Goal: Task Accomplishment & Management: Complete application form

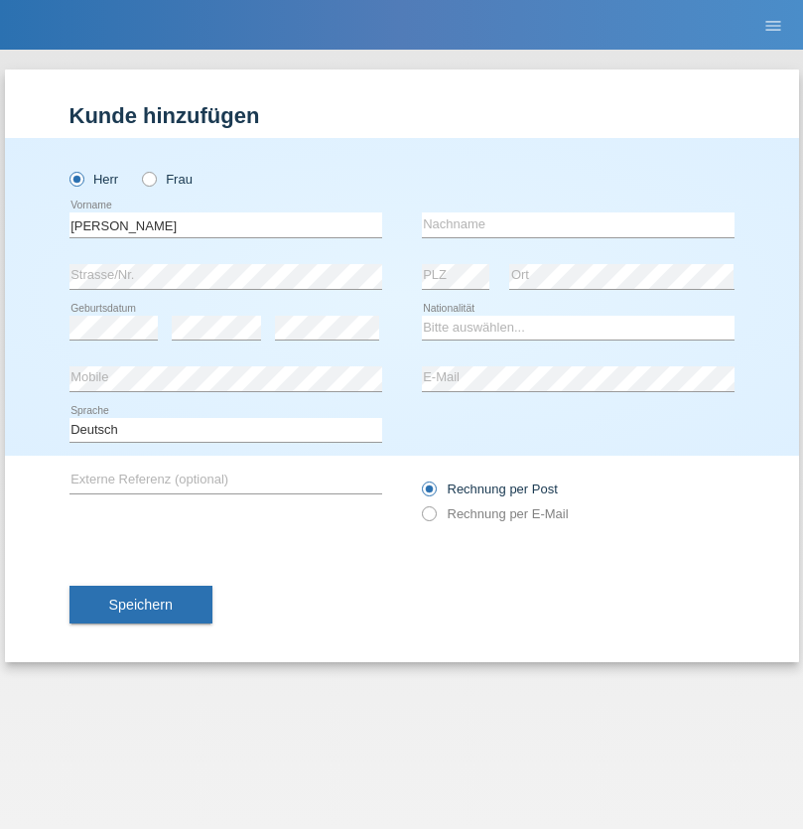
type input "Jonathan"
click at [578, 224] on input "text" at bounding box center [578, 224] width 313 height 25
type input "Bezzola"
select select "CH"
radio input "true"
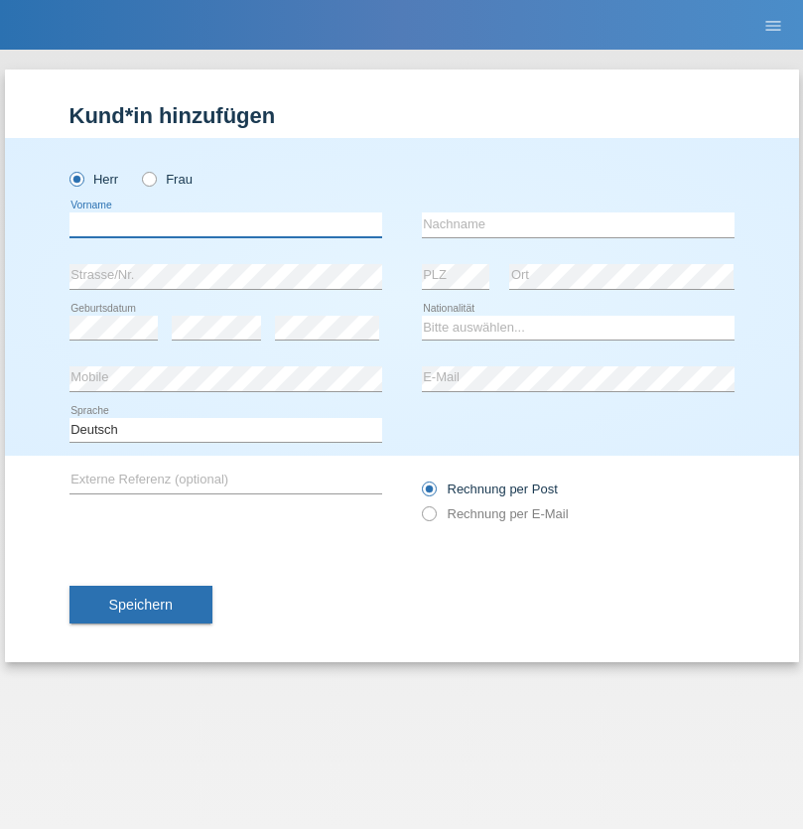
click at [225, 224] on input "text" at bounding box center [225, 224] width 313 height 25
type input "[PERSON_NAME]"
click at [578, 224] on input "text" at bounding box center [578, 224] width 313 height 25
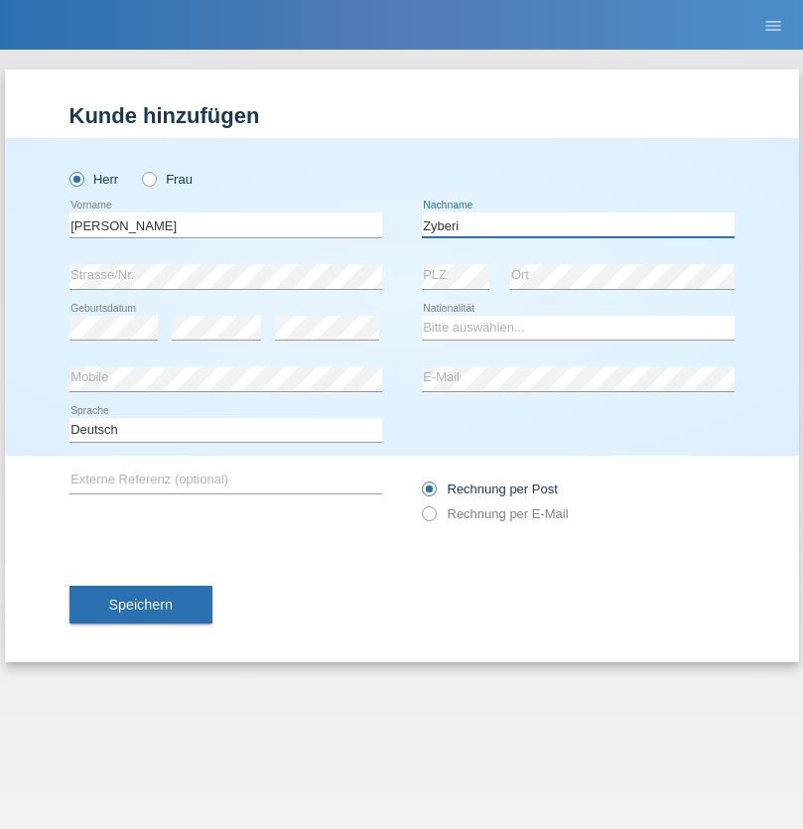
type input "Zyberi"
select select "AT"
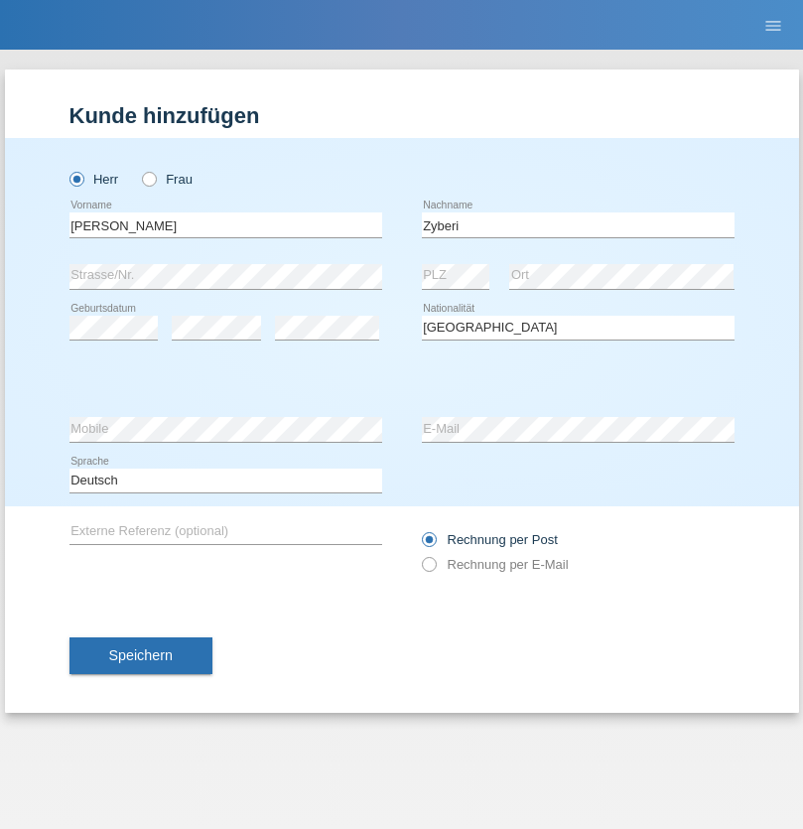
select select "C"
select select "14"
select select "03"
select select "2021"
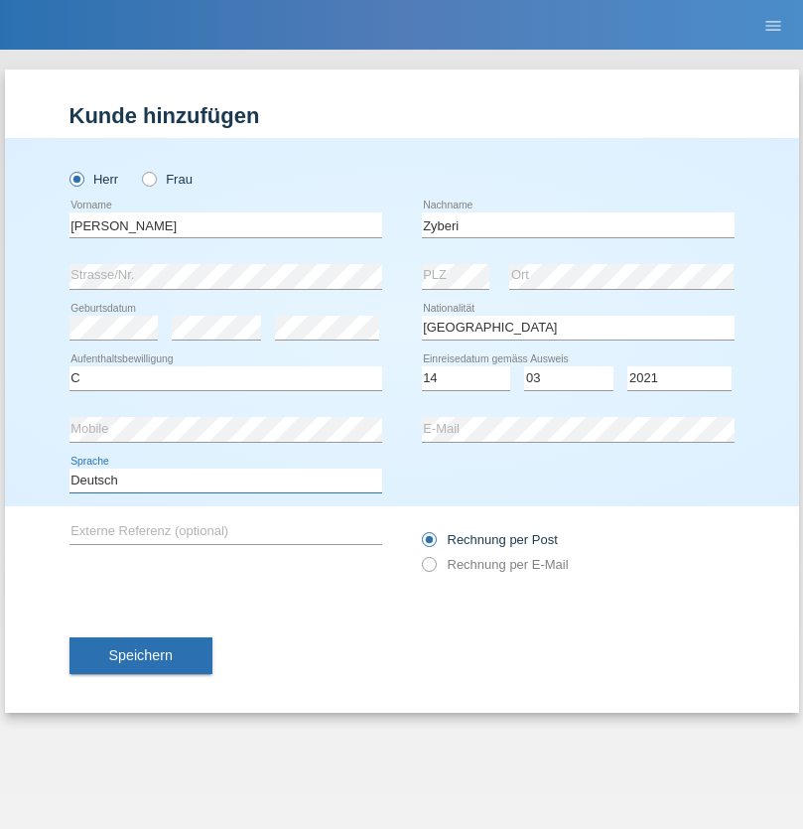
select select "en"
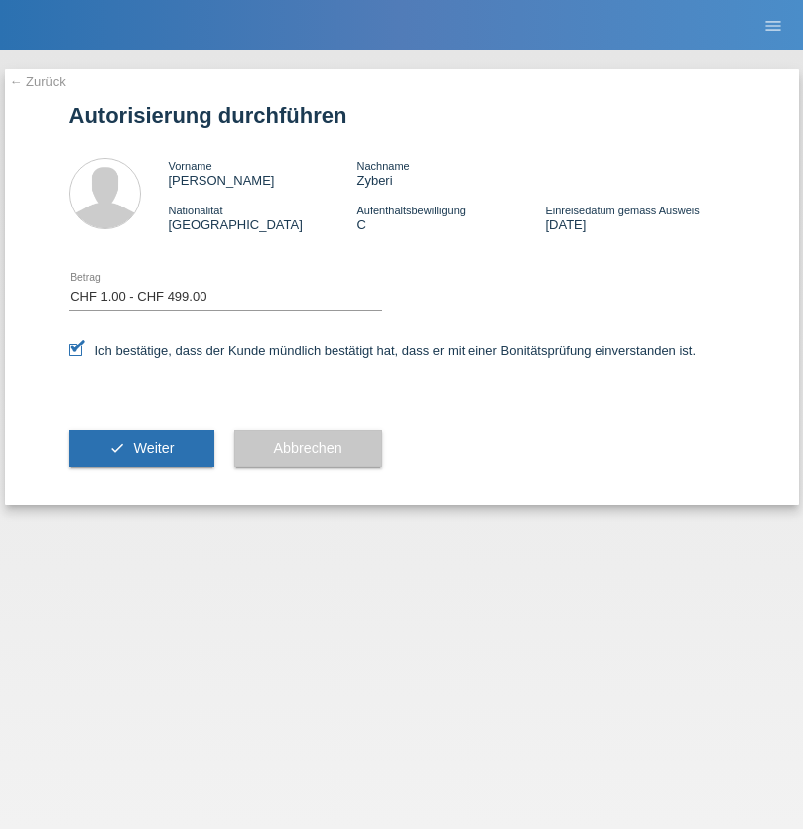
select select "1"
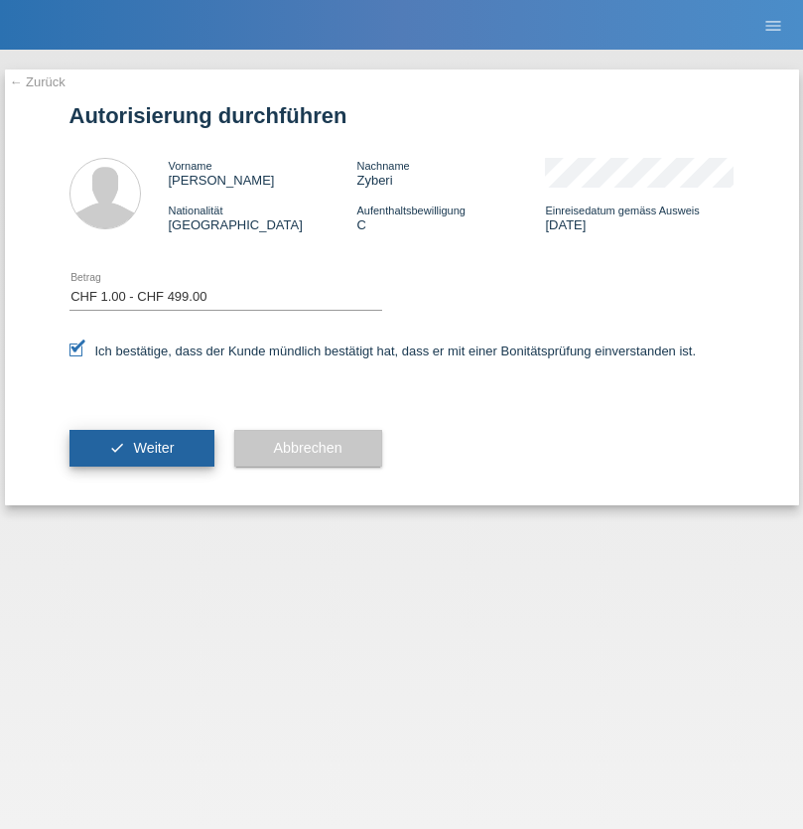
click at [141, 448] on span "Weiter" at bounding box center [153, 448] width 41 height 16
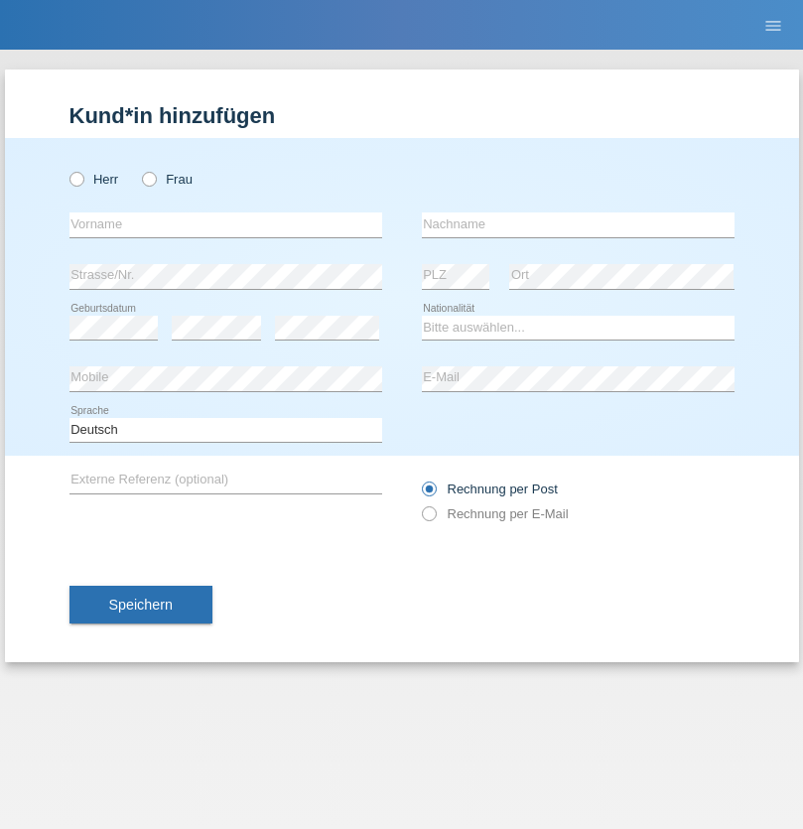
radio input "true"
click at [225, 224] on input "text" at bounding box center [225, 224] width 313 height 25
type input "Gentonjeta"
click at [578, 224] on input "text" at bounding box center [578, 224] width 313 height 25
type input "Iseni"
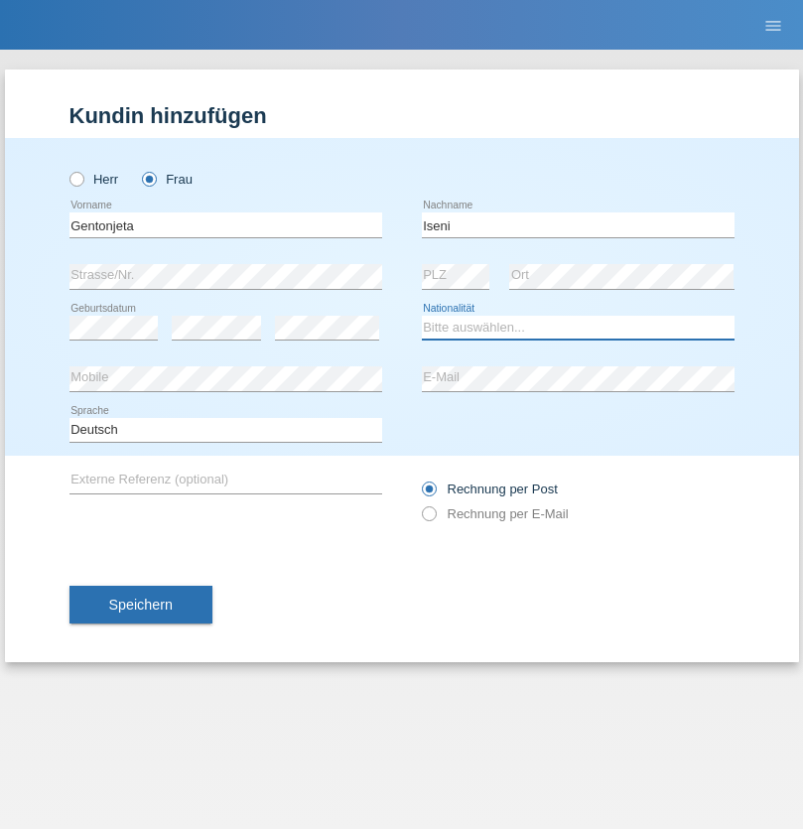
select select "AT"
select select "C"
select select "03"
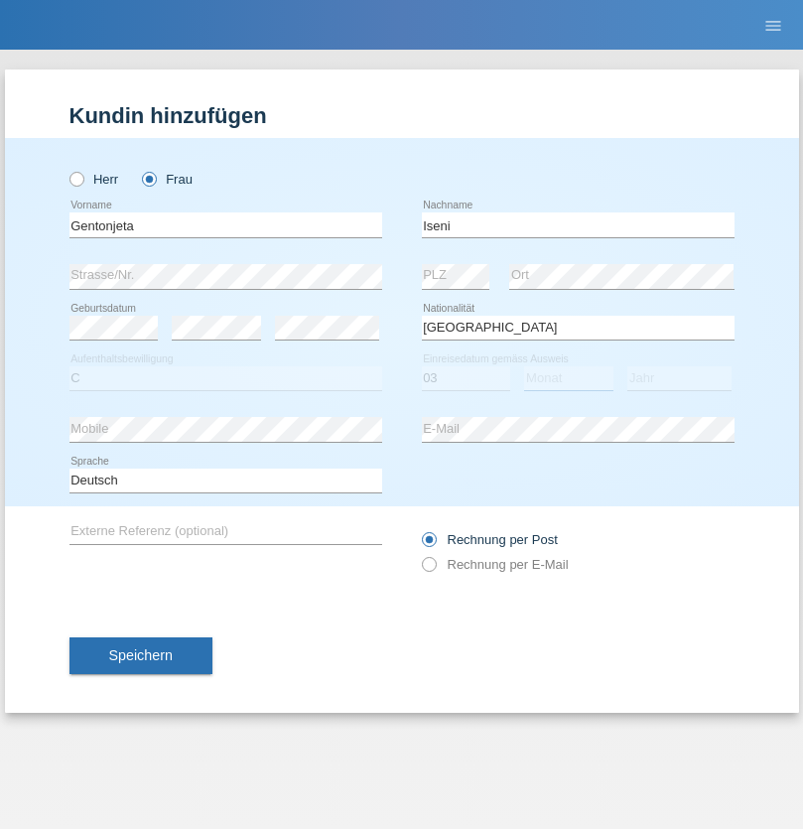
select select "09"
select select "2021"
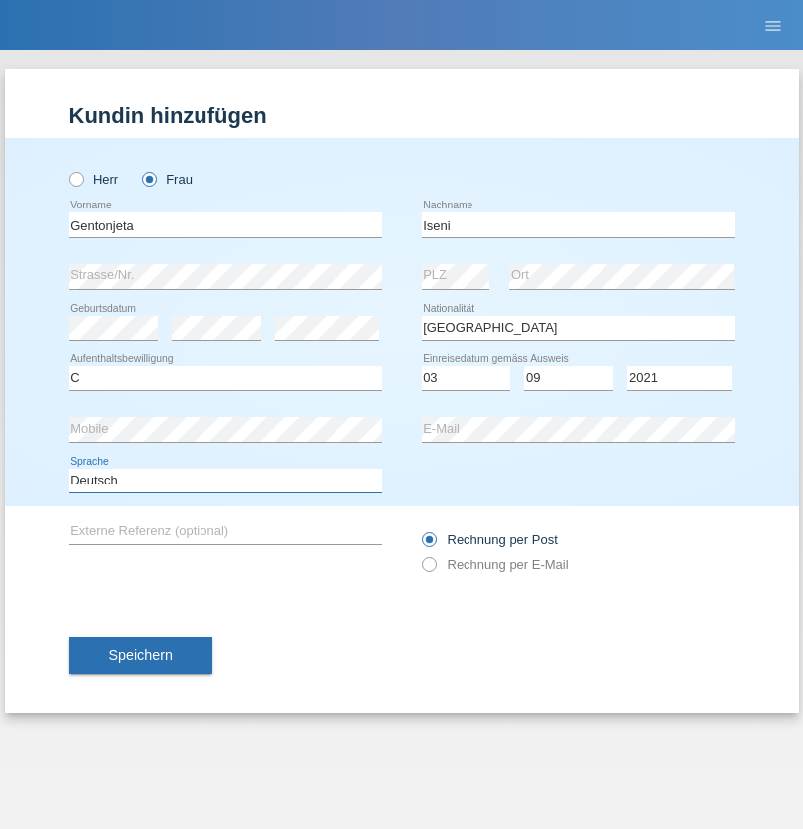
select select "en"
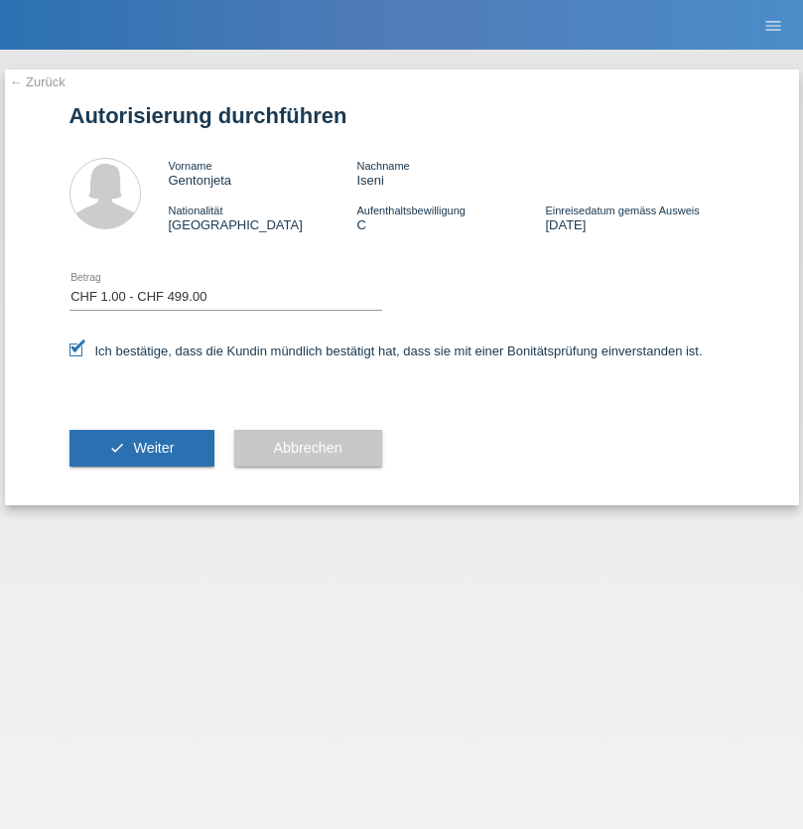
select select "1"
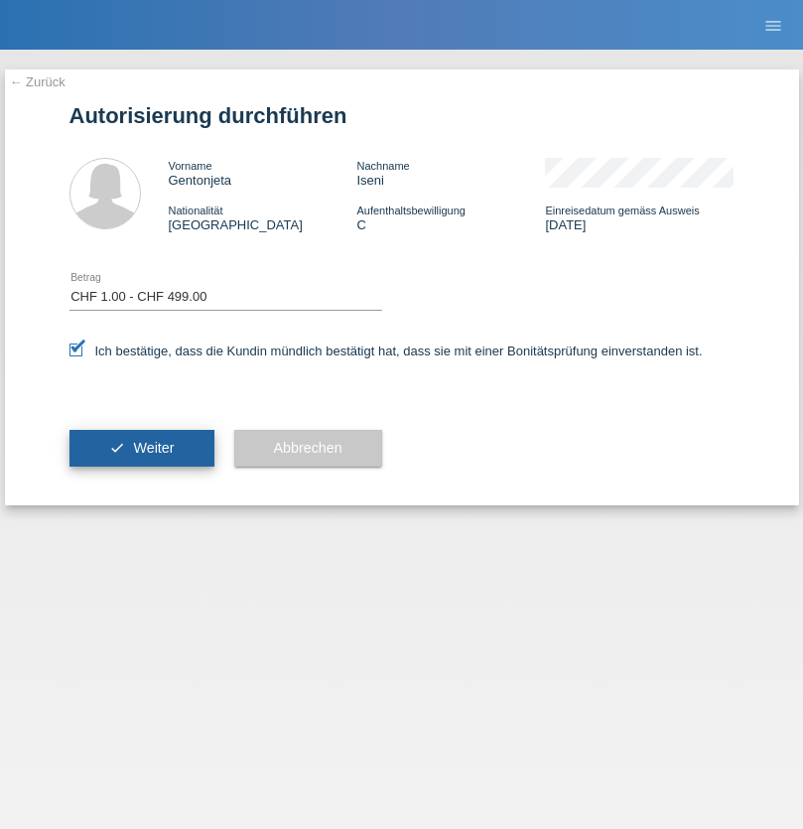
click at [141, 448] on span "Weiter" at bounding box center [153, 448] width 41 height 16
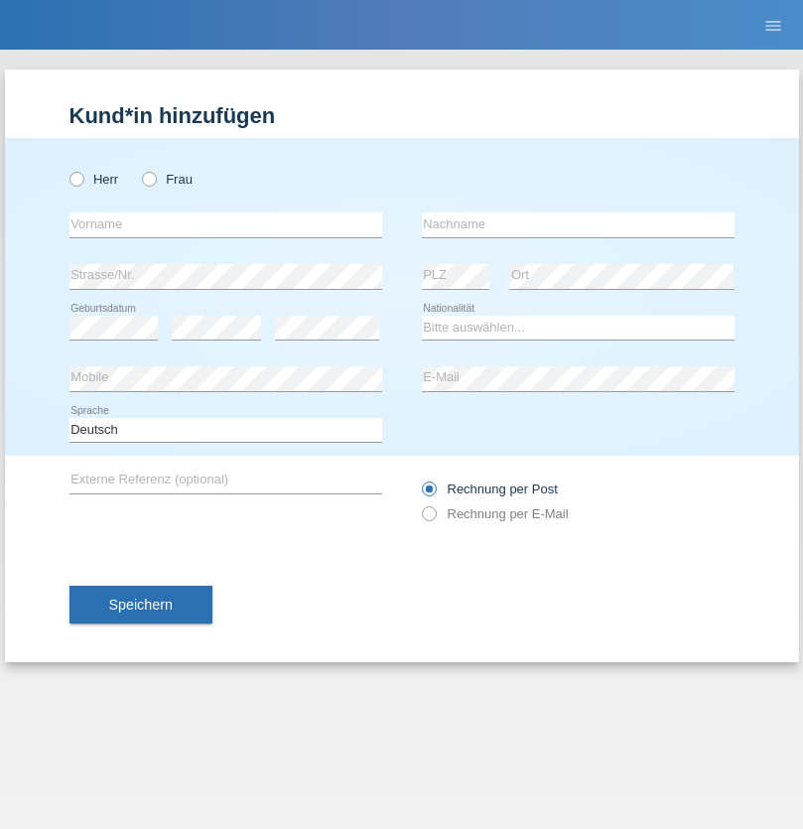
radio input "true"
click at [225, 224] on input "text" at bounding box center [225, 224] width 313 height 25
type input "Enes"
click at [578, 224] on input "text" at bounding box center [578, 224] width 313 height 25
type input "Musliu"
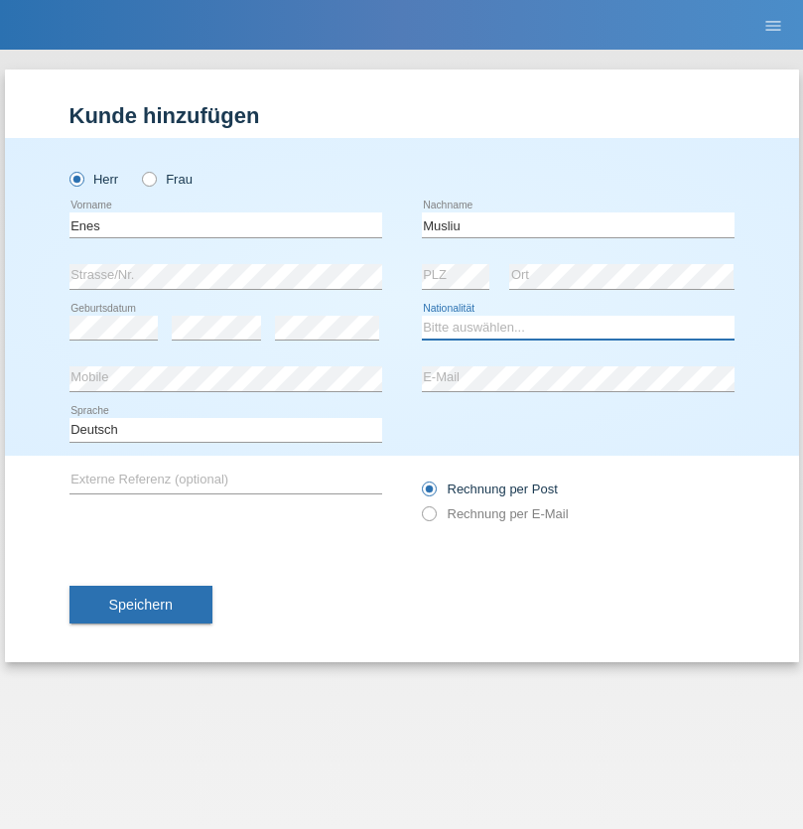
select select "CH"
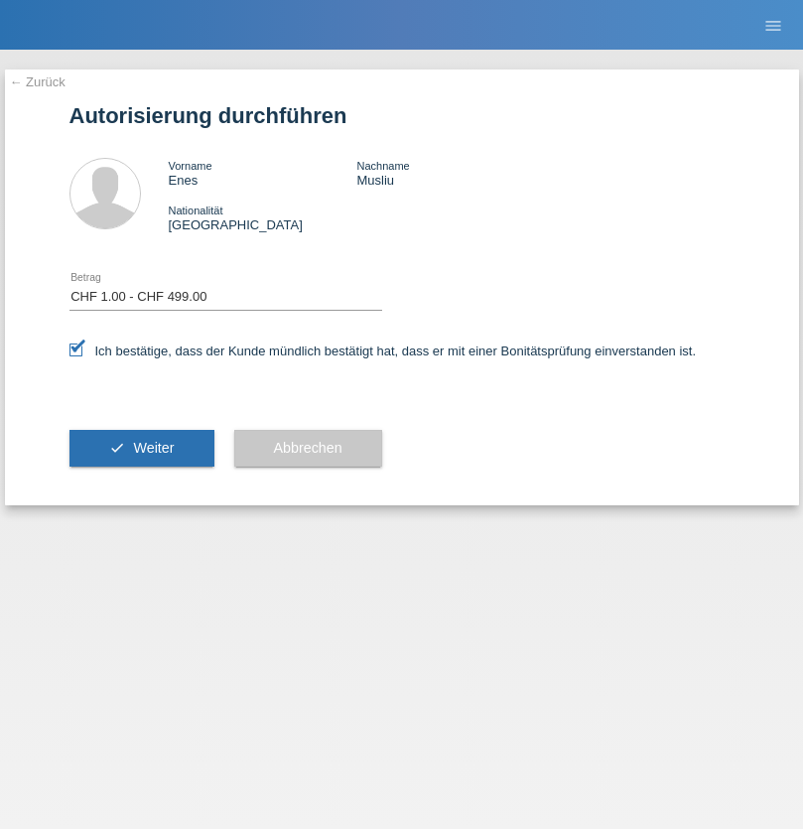
select select "1"
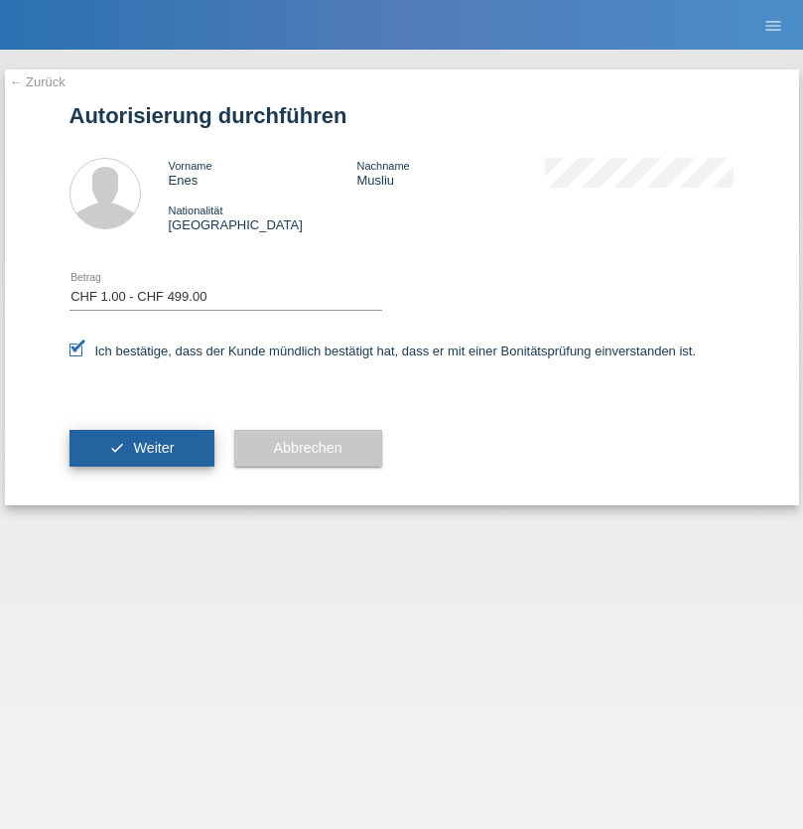
click at [141, 448] on span "Weiter" at bounding box center [153, 448] width 41 height 16
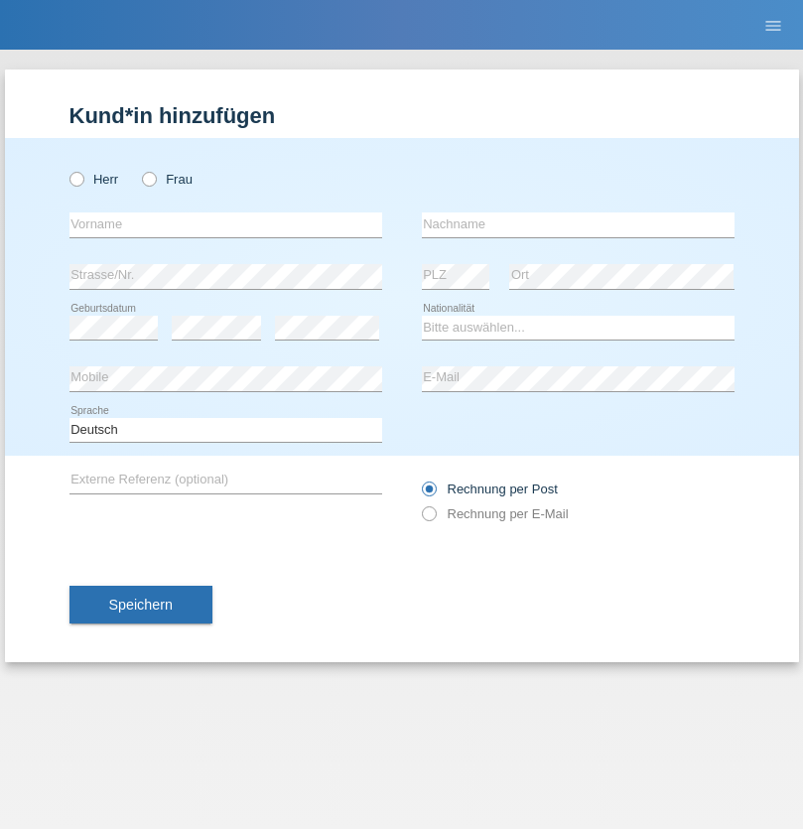
radio input "true"
click at [225, 224] on input "text" at bounding box center [225, 224] width 313 height 25
type input "Manuel"
click at [578, 224] on input "text" at bounding box center [578, 224] width 313 height 25
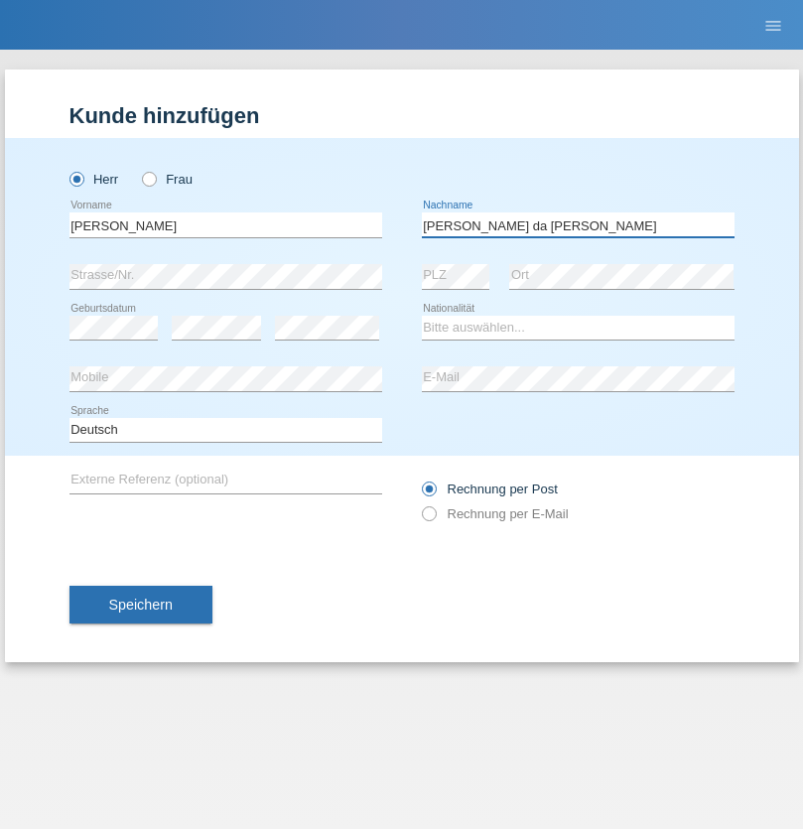
type input "macedo da Costa"
select select "PT"
select select "C"
select select "07"
select select "04"
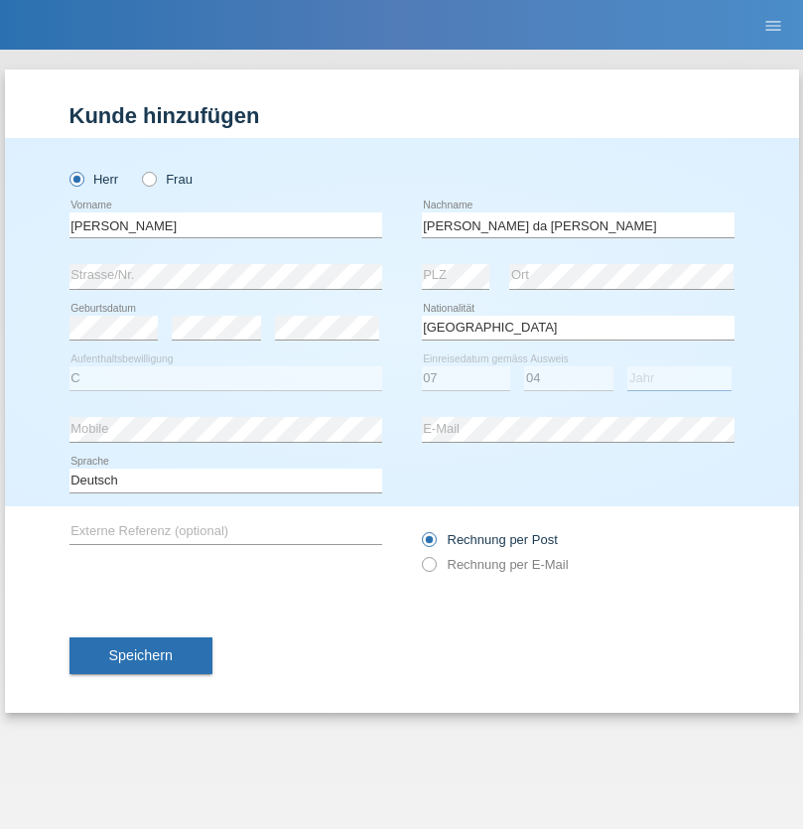
select select "1992"
